Goal: Contribute content

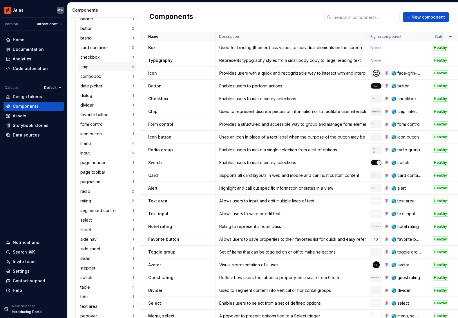
scroll to position [302, 0]
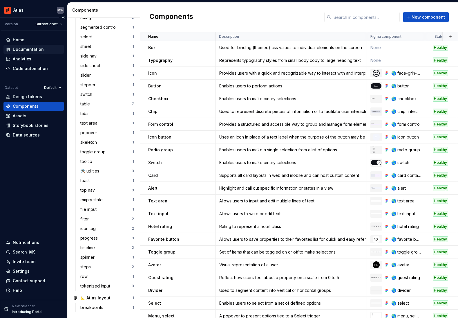
click at [41, 49] on div "Documentation" at bounding box center [28, 49] width 31 height 6
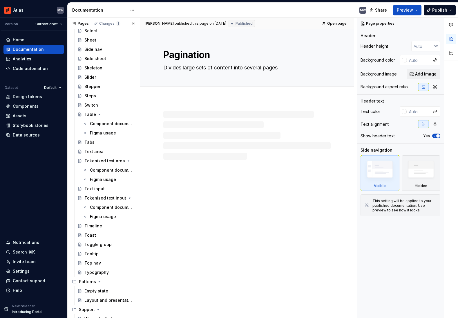
scroll to position [670, 0]
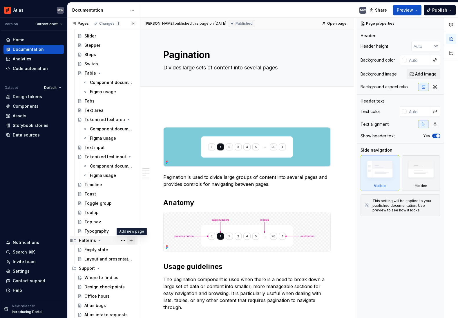
click at [131, 240] on button "Page tree" at bounding box center [131, 240] width 8 height 8
type textarea "*"
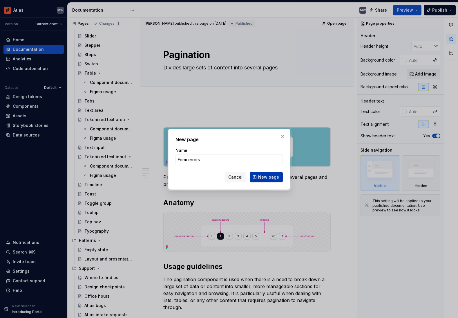
type input "Form errors"
click at [271, 179] on span "New page" at bounding box center [268, 177] width 21 height 6
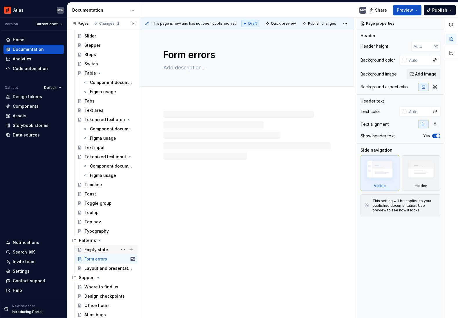
click at [107, 251] on div "Empty state" at bounding box center [96, 250] width 24 height 6
click at [97, 249] on div "Empty state" at bounding box center [96, 250] width 24 height 6
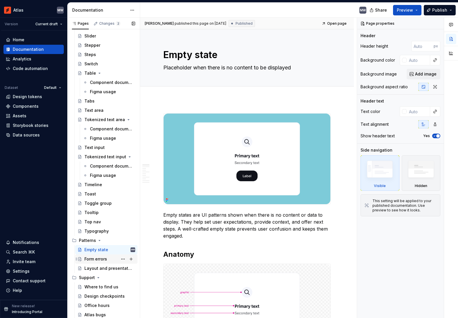
click at [104, 261] on div "Form errors" at bounding box center [95, 259] width 23 height 6
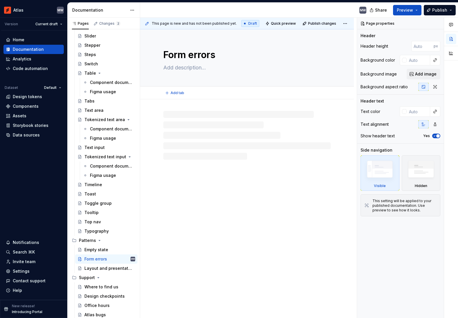
click at [180, 67] on textarea at bounding box center [245, 67] width 167 height 9
paste textarea "Use validation and error messages to indicate when a form or field submission f…"
type textarea "*"
type textarea "Use validation and error messages to indicate when a form or field submission f…"
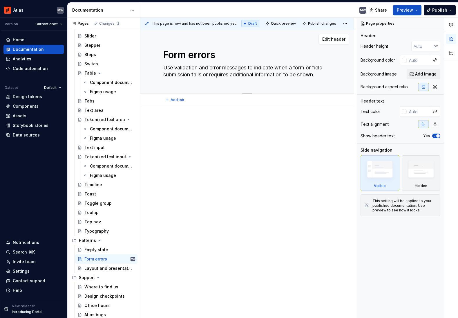
drag, startPoint x: 212, startPoint y: 67, endPoint x: 148, endPoint y: 68, distance: 64.2
click at [148, 68] on div "Form errors Use validation and error messages to indicate when a form or field …" at bounding box center [247, 61] width 214 height 64
type textarea "*"
type textarea "Rerror messages to indicate when a form or field submission fails or requires a…"
type textarea "*"
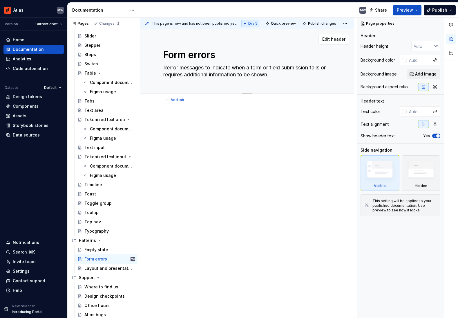
type textarea "error messages to indicate when a form or field submission fails or requires ad…"
type textarea "*"
type textarea "Eerror messages to indicate when a form or field submission fails or requires a…"
type textarea "*"
type textarea "Error messages to indicate when a form or field submission fails or requires ad…"
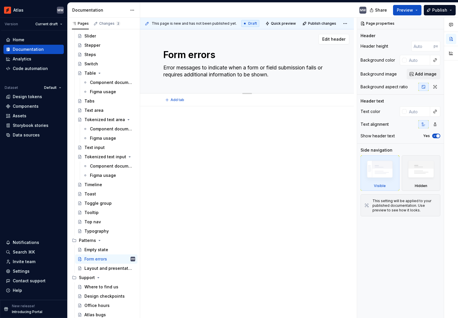
click at [205, 65] on textarea "Error messages to indicate when a form or field submission fails or requires ad…" at bounding box center [245, 71] width 167 height 16
click at [205, 68] on textarea "Error messages to indicate when a form or field submission fails or requires ad…" at bounding box center [245, 71] width 167 height 16
type textarea "*"
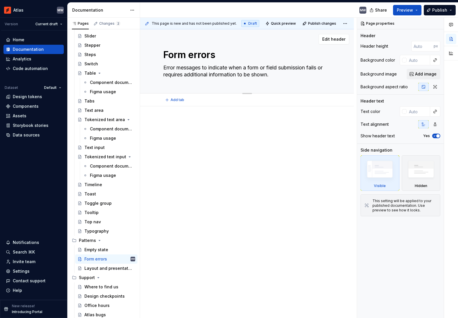
type textarea "Error messages indicate when a form or field submission fails or requires addit…"
click at [270, 75] on textarea "Error messages indicate when a form or field submission fails or requires addit…" at bounding box center [245, 71] width 167 height 16
type textarea "*"
type textarea "Error messages indicate when a form or field submission fails or requires addit…"
type textarea "*"
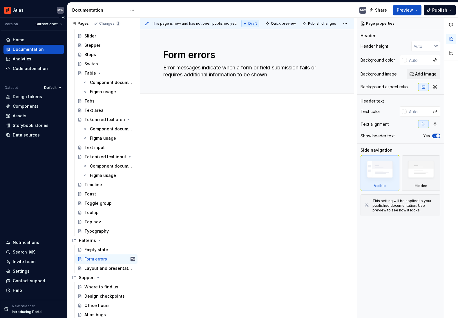
type textarea "Error messages indicate when a form or field submission fails or requires addit…"
type textarea "*"
